Goal: Transaction & Acquisition: Subscribe to service/newsletter

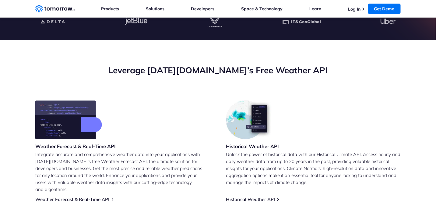
scroll to position [191, 0]
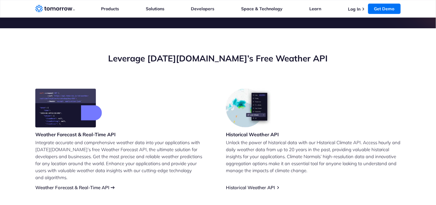
click at [90, 185] on link "Weather Forecast & Real-Time API" at bounding box center [72, 188] width 74 height 6
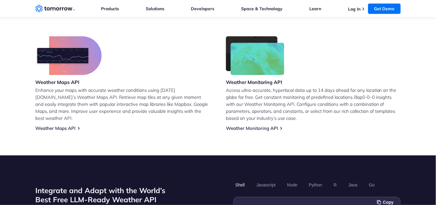
scroll to position [550, 0]
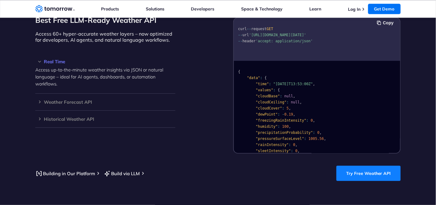
click at [376, 167] on link "Try Free Weather API" at bounding box center [369, 173] width 64 height 15
click at [74, 100] on h3 "Weather Forecast API" at bounding box center [105, 102] width 140 height 5
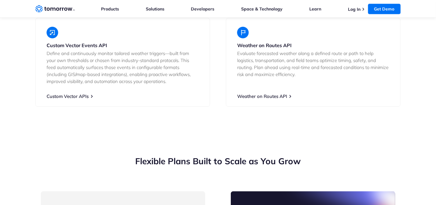
scroll to position [1448, 0]
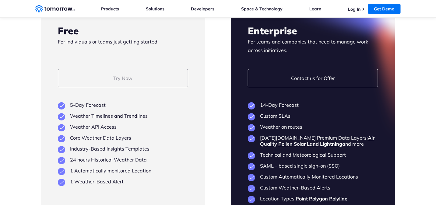
click at [119, 74] on link "Try Now" at bounding box center [123, 78] width 130 height 18
